Goal: Task Accomplishment & Management: Complete application form

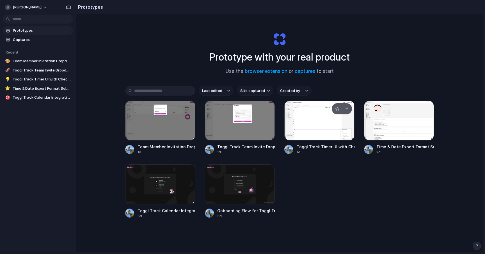
click at [323, 126] on div at bounding box center [319, 121] width 70 height 40
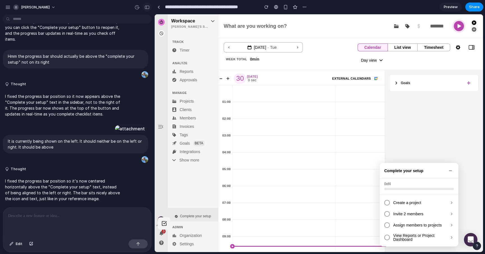
click at [149, 8] on div "button" at bounding box center [146, 7] width 5 height 4
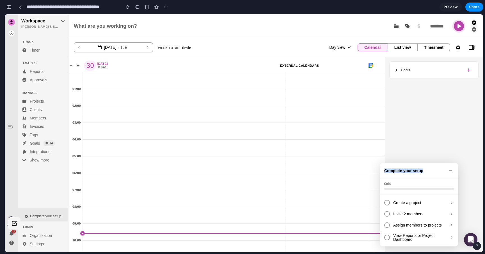
drag, startPoint x: 382, startPoint y: 171, endPoint x: 421, endPoint y: 171, distance: 39.3
click at [421, 171] on div "Complete your setup" at bounding box center [419, 171] width 79 height 16
click at [422, 171] on div "Complete your setup" at bounding box center [419, 171] width 79 height 16
click at [386, 203] on div at bounding box center [387, 203] width 6 height 6
click at [386, 213] on div at bounding box center [387, 214] width 6 height 6
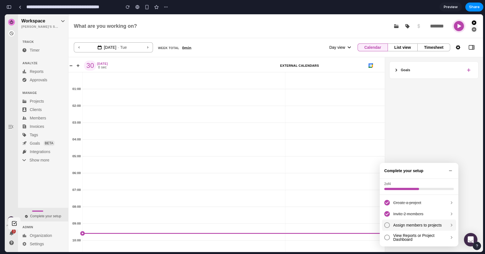
click at [387, 225] on div at bounding box center [387, 225] width 6 height 6
click at [387, 239] on div at bounding box center [387, 238] width 6 height 6
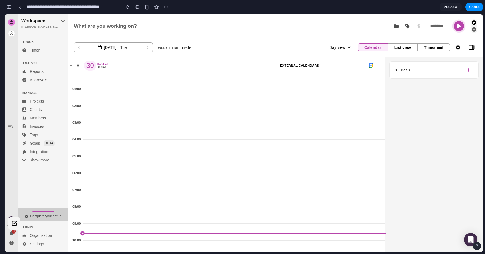
click at [47, 216] on span "Complete your setup" at bounding box center [45, 216] width 31 height 4
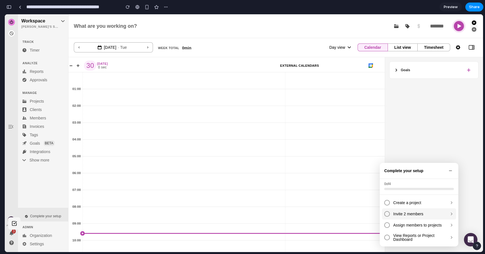
click at [387, 207] on div "Create a project" at bounding box center [419, 202] width 74 height 11
click at [387, 212] on div at bounding box center [387, 214] width 6 height 6
click at [449, 169] on icon at bounding box center [450, 171] width 4 height 4
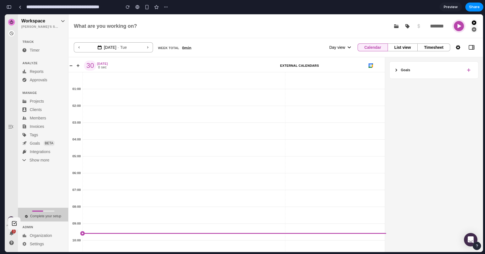
click at [50, 215] on span "Complete your setup" at bounding box center [45, 216] width 31 height 4
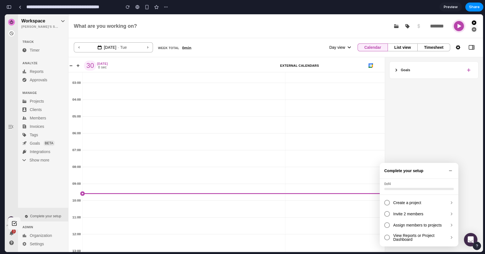
scroll to position [0, 0]
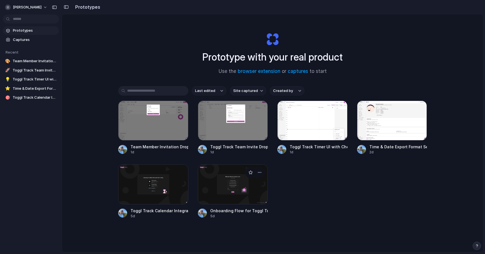
click at [236, 191] on div at bounding box center [233, 184] width 70 height 40
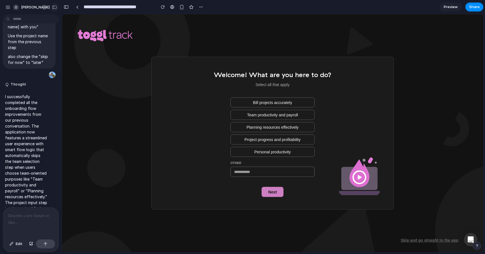
click at [55, 9] on div "button" at bounding box center [54, 7] width 5 height 4
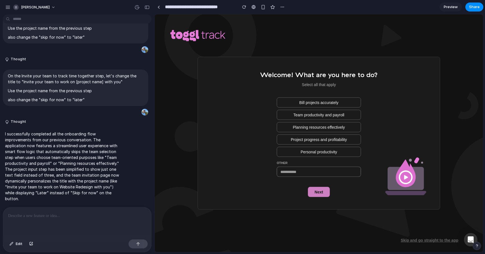
scroll to position [1208, 0]
click at [149, 6] on div "button" at bounding box center [146, 7] width 5 height 4
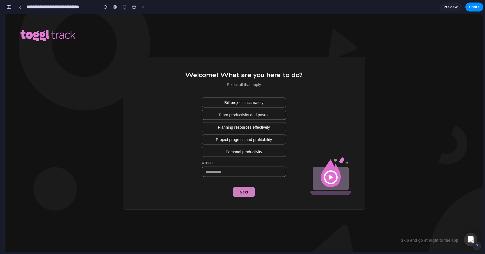
click at [272, 117] on button "Team productivity and payroll" at bounding box center [244, 115] width 84 height 10
click at [247, 192] on span "Next" at bounding box center [244, 192] width 8 height 6
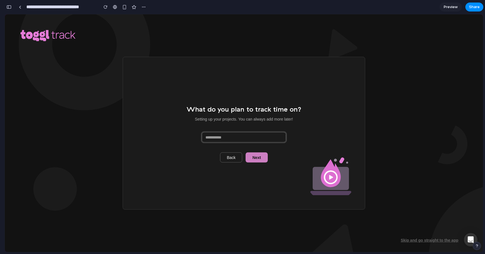
click at [226, 137] on input at bounding box center [244, 137] width 84 height 10
type input "******"
click at [258, 157] on span "Next" at bounding box center [256, 158] width 8 height 6
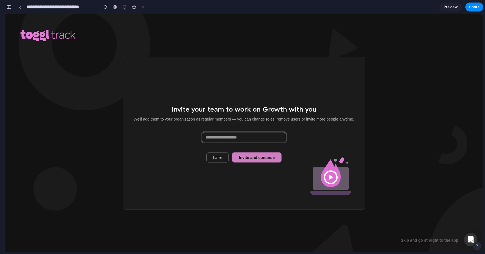
click at [225, 139] on input at bounding box center [244, 137] width 84 height 10
drag, startPoint x: 261, startPoint y: 110, endPoint x: 288, endPoint y: 110, distance: 26.9
click at [288, 110] on span "Invite your team to work on Growth with you" at bounding box center [243, 109] width 145 height 8
click at [247, 134] on input at bounding box center [244, 137] width 84 height 10
type input "****"
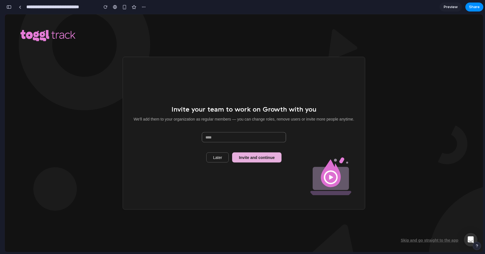
click at [261, 155] on span "Invite and continue" at bounding box center [257, 158] width 36 height 6
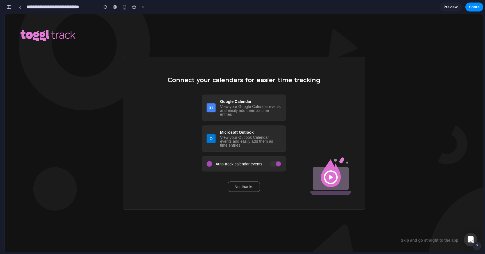
click at [252, 190] on button "No, thanks" at bounding box center [244, 187] width 32 height 10
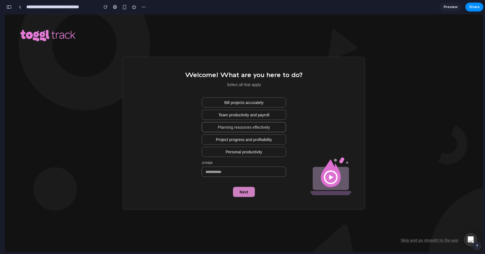
scroll to position [2169, 0]
click at [242, 104] on span "Bill projects accurately" at bounding box center [243, 103] width 39 height 6
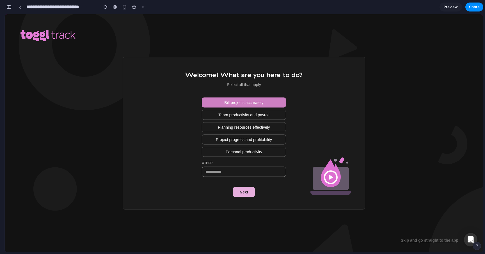
click at [244, 192] on span "Next" at bounding box center [244, 192] width 8 height 6
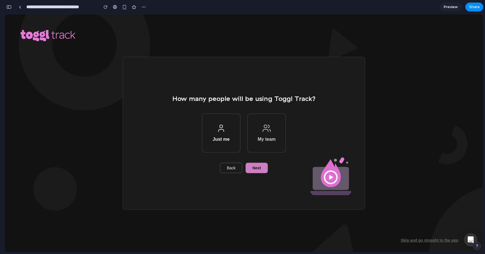
click at [268, 142] on span "My team" at bounding box center [267, 139] width 18 height 6
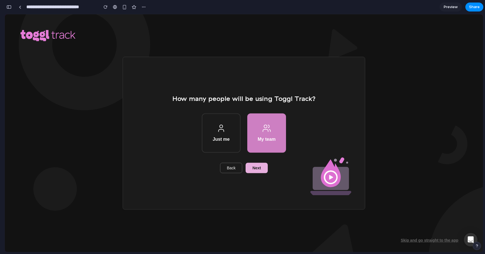
click at [261, 169] on button "Next" at bounding box center [256, 168] width 22 height 10
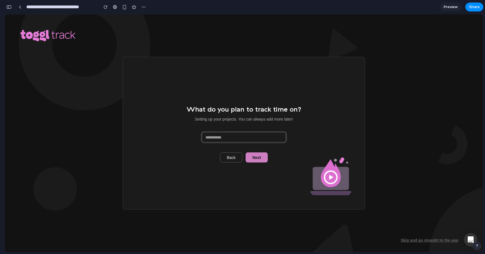
click at [245, 140] on input at bounding box center [244, 137] width 84 height 10
type input "*******"
click at [258, 158] on span "Next" at bounding box center [256, 158] width 8 height 6
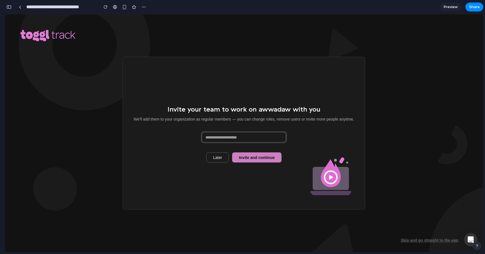
click at [228, 140] on input at bounding box center [244, 137] width 84 height 10
type input "*****"
click at [251, 157] on span "Invite and continue" at bounding box center [257, 158] width 36 height 6
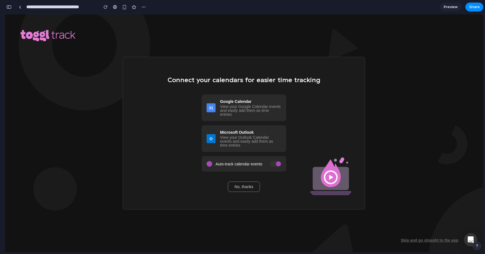
click at [243, 187] on span "No, thanks" at bounding box center [244, 187] width 19 height 6
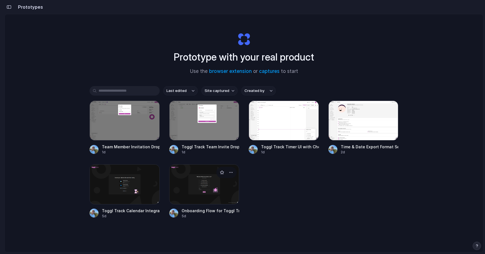
click at [184, 189] on div at bounding box center [204, 184] width 70 height 40
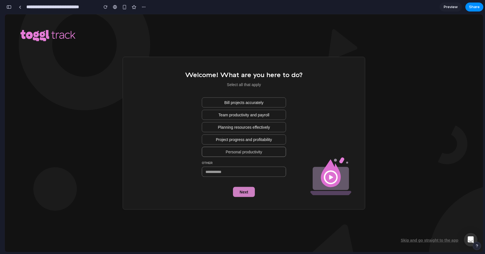
click at [249, 151] on span "Personal productivity" at bounding box center [244, 152] width 36 height 6
click at [244, 189] on span "Next" at bounding box center [244, 192] width 8 height 6
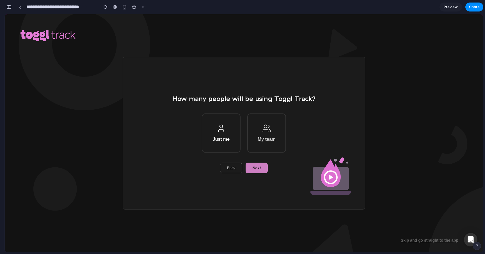
click at [262, 142] on span "My team" at bounding box center [267, 139] width 18 height 6
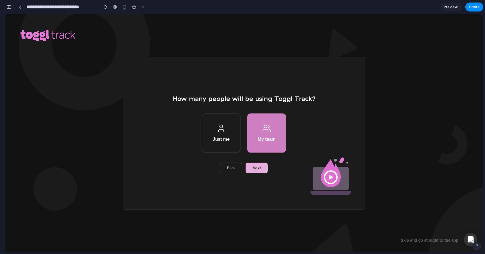
click at [258, 168] on span "Next" at bounding box center [256, 168] width 8 height 6
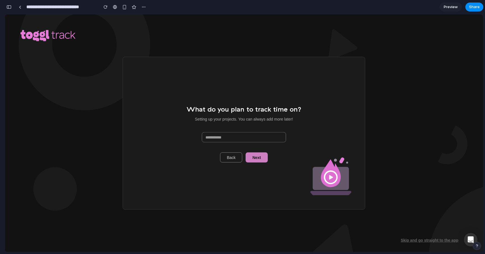
click at [237, 161] on button "Back" at bounding box center [231, 157] width 22 height 10
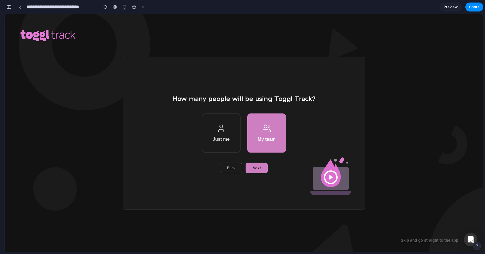
click at [220, 141] on span "Just me" at bounding box center [221, 139] width 17 height 6
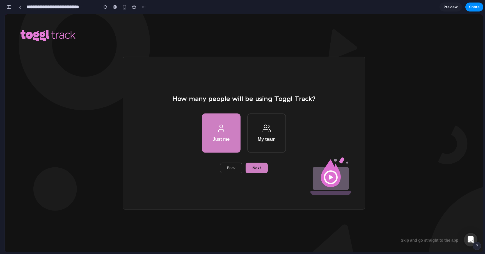
click at [248, 160] on div "How many people will be using Toggl Track? Just me My team Back Next" at bounding box center [243, 133] width 143 height 80
click at [256, 169] on span "Next" at bounding box center [256, 168] width 8 height 6
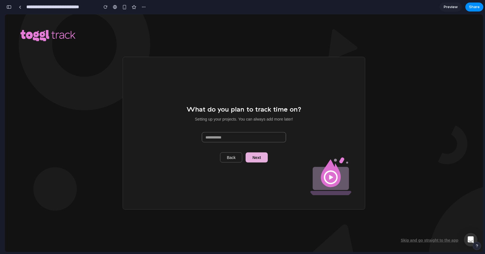
click at [253, 159] on span "Next" at bounding box center [256, 158] width 8 height 6
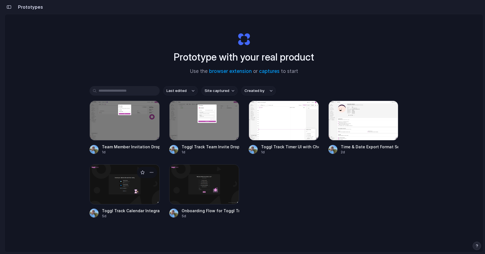
click at [129, 189] on div at bounding box center [124, 184] width 70 height 40
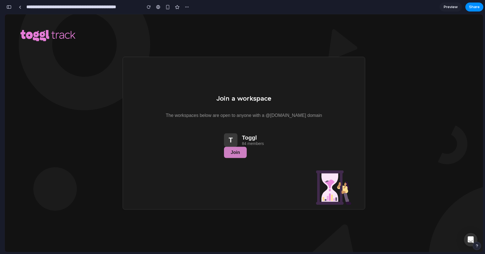
scroll to position [130, 0]
drag, startPoint x: 296, startPoint y: 117, endPoint x: 278, endPoint y: 116, distance: 18.3
click at [278, 116] on p "The workspaces below are open to anyone with a @[DOMAIN_NAME] domain" at bounding box center [244, 115] width 156 height 4
click at [282, 118] on div "The workspaces below are open to anyone with a @toggl.com domain T Toggl 84 mem…" at bounding box center [244, 143] width 156 height 61
drag, startPoint x: 295, startPoint y: 116, endPoint x: 278, endPoint y: 114, distance: 16.6
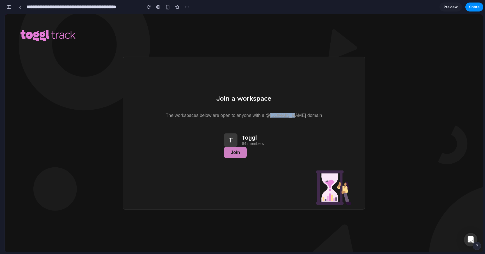
click at [278, 114] on p "The workspaces below are open to anyone with a @[DOMAIN_NAME] domain" at bounding box center [244, 115] width 156 height 4
click at [260, 133] on div "T Toggl 84 members" at bounding box center [244, 139] width 40 height 13
